Goal: Communication & Community: Participate in discussion

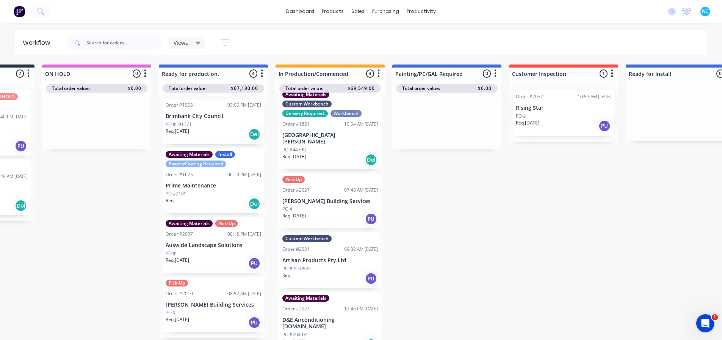
scroll to position [0, 559]
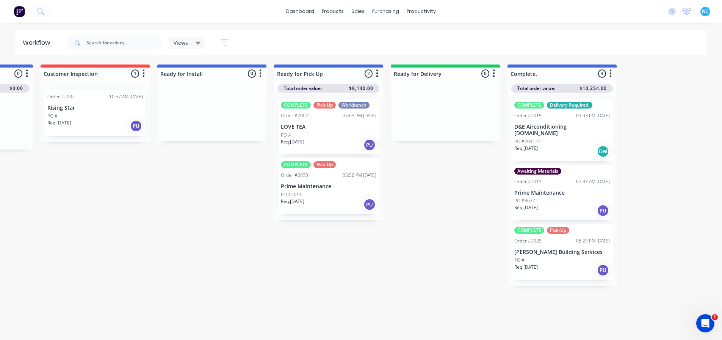
click at [313, 199] on div "Req. [DATE] PU" at bounding box center [329, 204] width 96 height 13
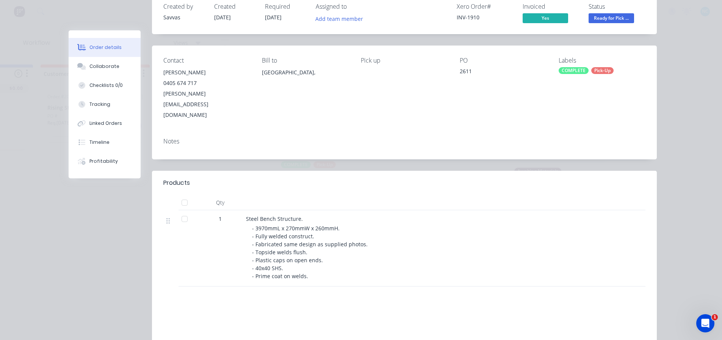
scroll to position [0, 0]
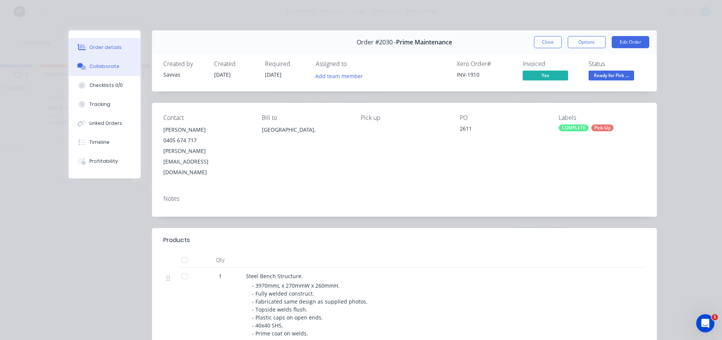
click at [120, 62] on button "Collaborate" at bounding box center [105, 66] width 72 height 19
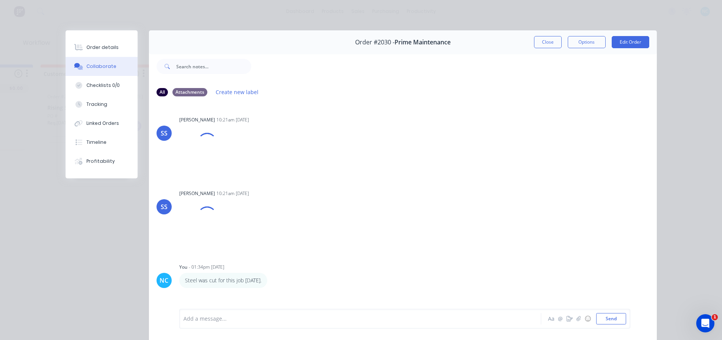
click at [286, 257] on div "Add a message..." at bounding box center [349, 318] width 332 height 11
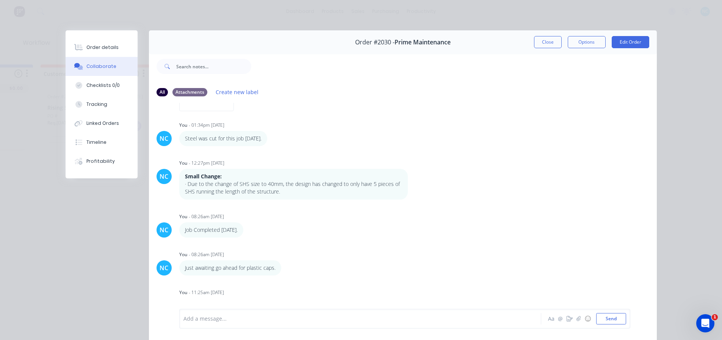
drag, startPoint x: 550, startPoint y: 43, endPoint x: 330, endPoint y: 328, distance: 360.2
click at [330, 257] on div "Order #2030 - Prime Maintenance Close Options Edit Order All Attachments Create…" at bounding box center [361, 190] width 591 height 320
click at [329, 257] on div "Add a message... Aa @ ☺ Send" at bounding box center [404, 319] width 451 height 20
click at [331, 257] on div at bounding box center [350, 319] width 332 height 8
drag, startPoint x: 225, startPoint y: 318, endPoint x: 236, endPoint y: 318, distance: 10.6
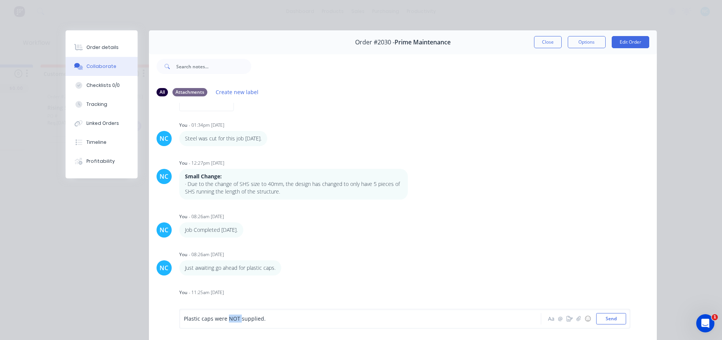
click at [236, 257] on span "Plastic caps were NOT supplied." at bounding box center [225, 318] width 82 height 7
click at [548, 257] on button "Aa" at bounding box center [551, 318] width 9 height 9
click at [180, 257] on div "Aa @ ☺ Send" at bounding box center [405, 318] width 450 height 19
click at [187, 257] on icon "button" at bounding box center [188, 319] width 3 height 4
click at [277, 257] on div "Plastic caps were NOT supplied." at bounding box center [350, 298] width 332 height 8
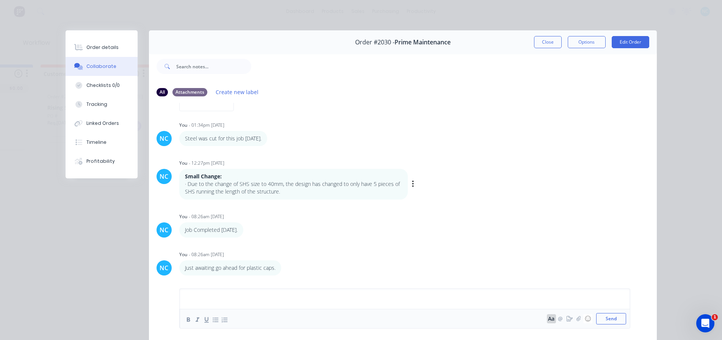
scroll to position [154, 0]
click at [548, 42] on button "Close" at bounding box center [548, 42] width 28 height 12
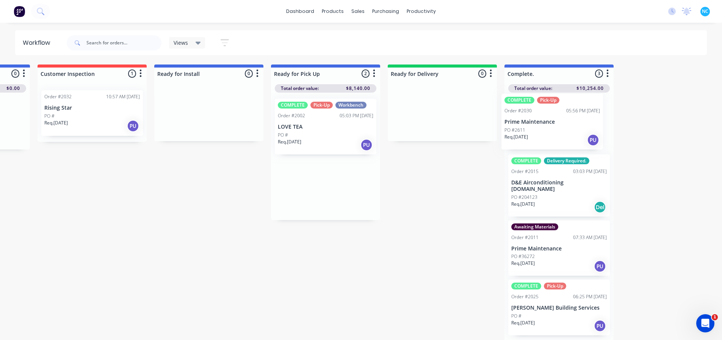
scroll to position [0, 567]
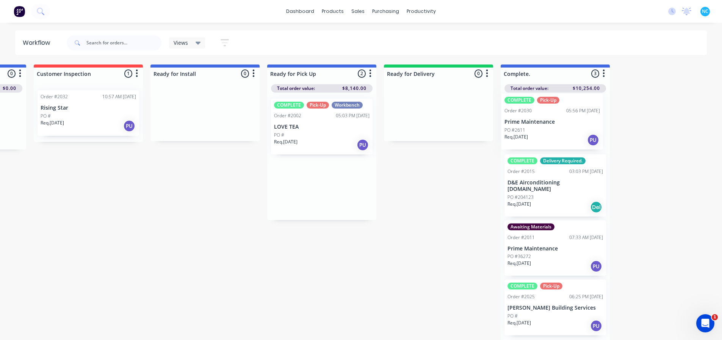
drag, startPoint x: 325, startPoint y: 190, endPoint x: 555, endPoint y: 126, distance: 238.8
click at [555, 126] on div "Submitted 2 Sort By Created date Required date Order number Customer name Most …" at bounding box center [115, 202] width 1374 height 277
